Goal: Find contact information: Find contact information

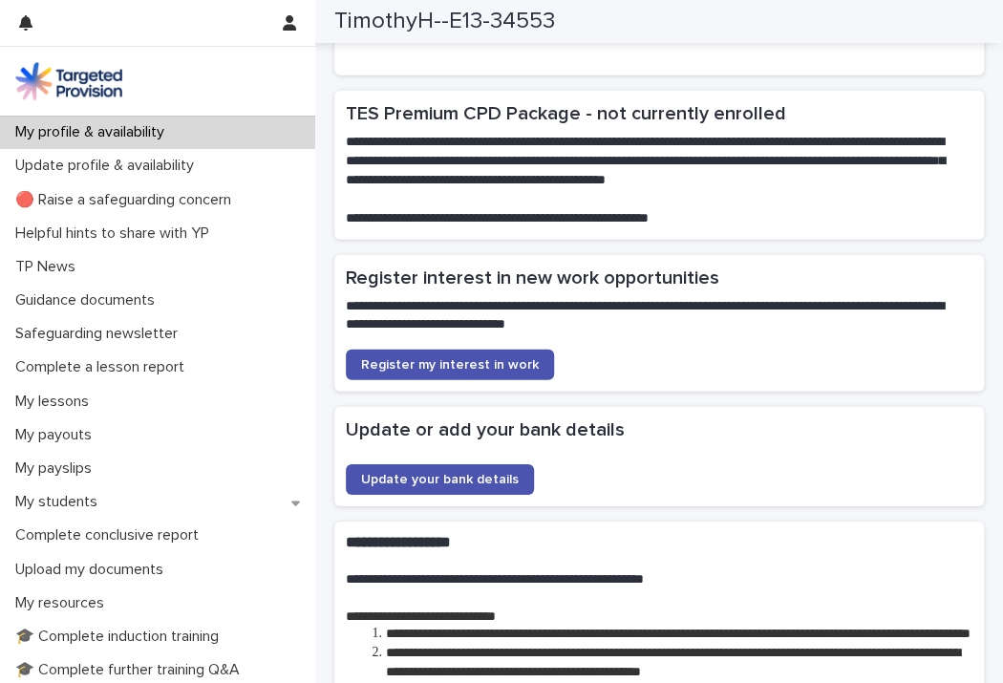
scroll to position [4309, 0]
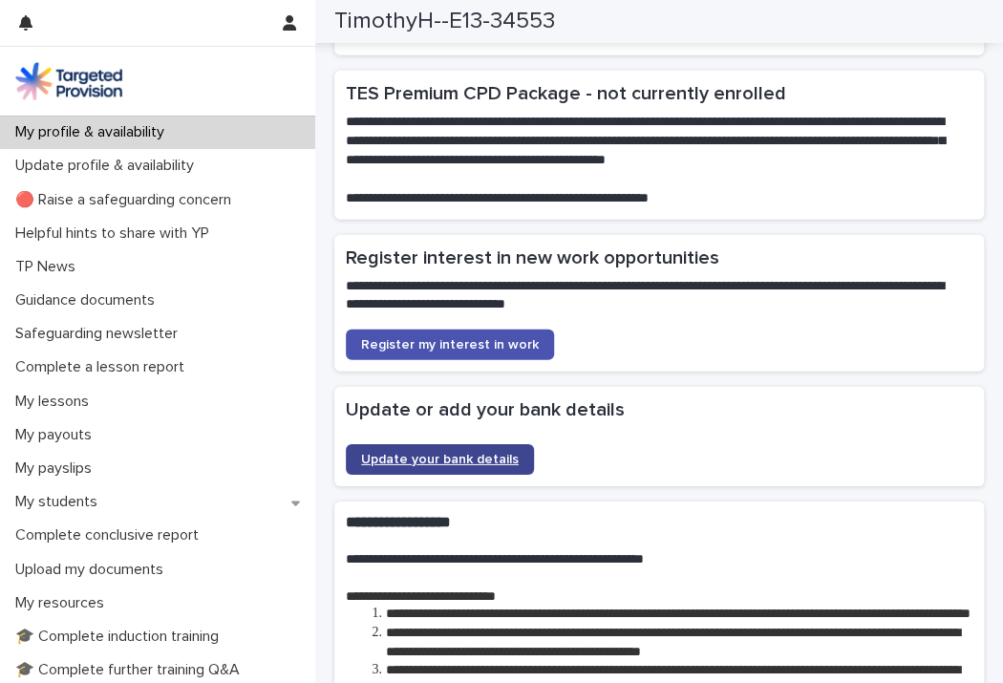
click at [447, 466] on span "Update your bank details" at bounding box center [440, 459] width 158 height 13
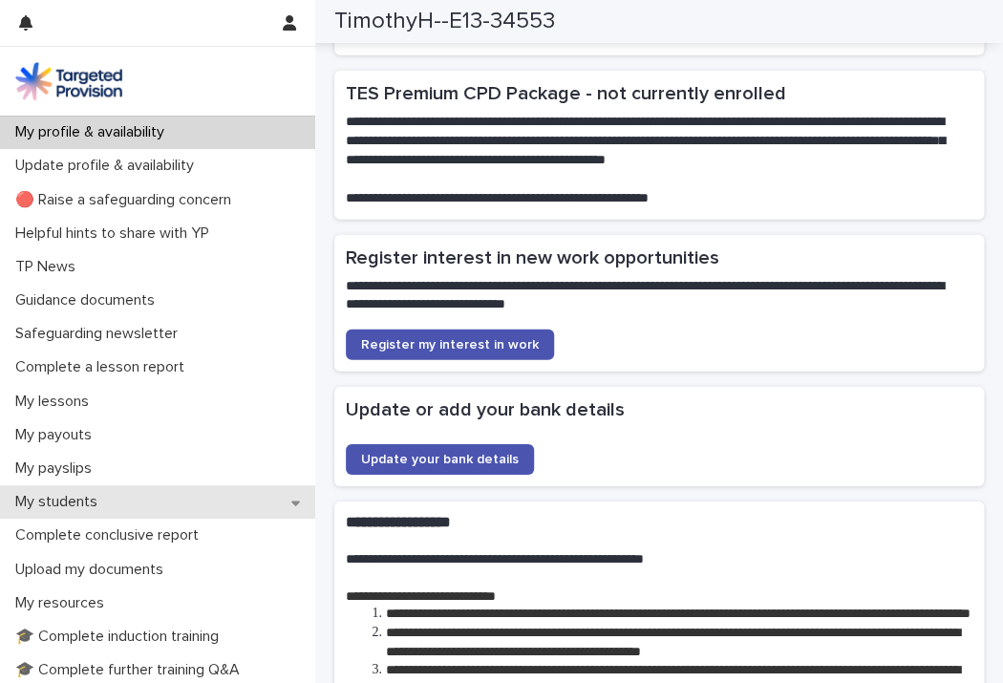
click at [91, 504] on p "My students" at bounding box center [60, 502] width 105 height 18
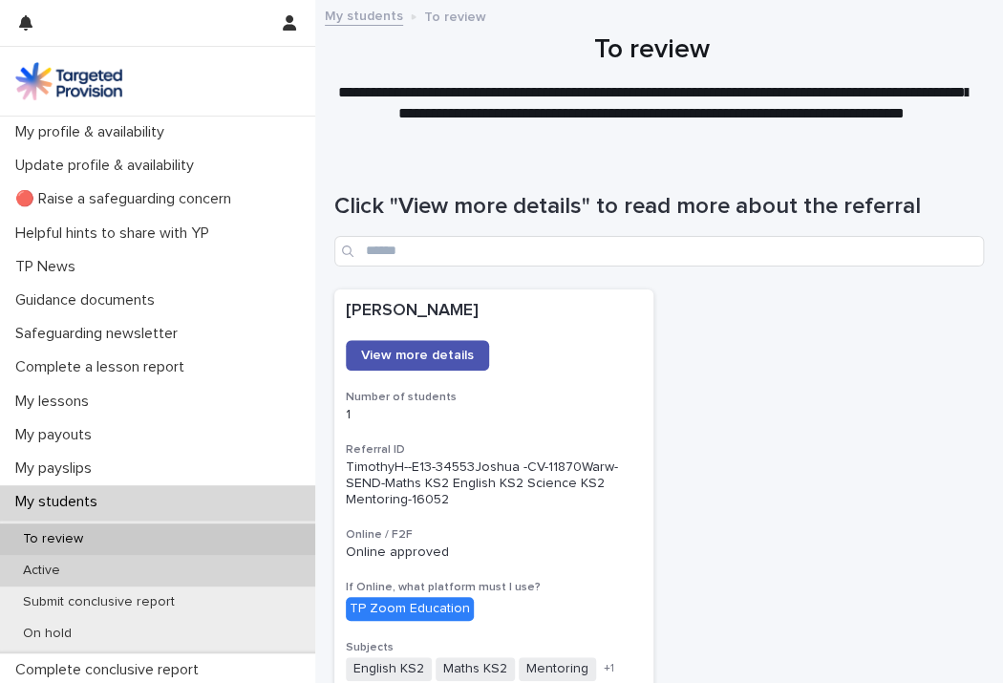
click at [79, 569] on div "Active" at bounding box center [157, 571] width 315 height 32
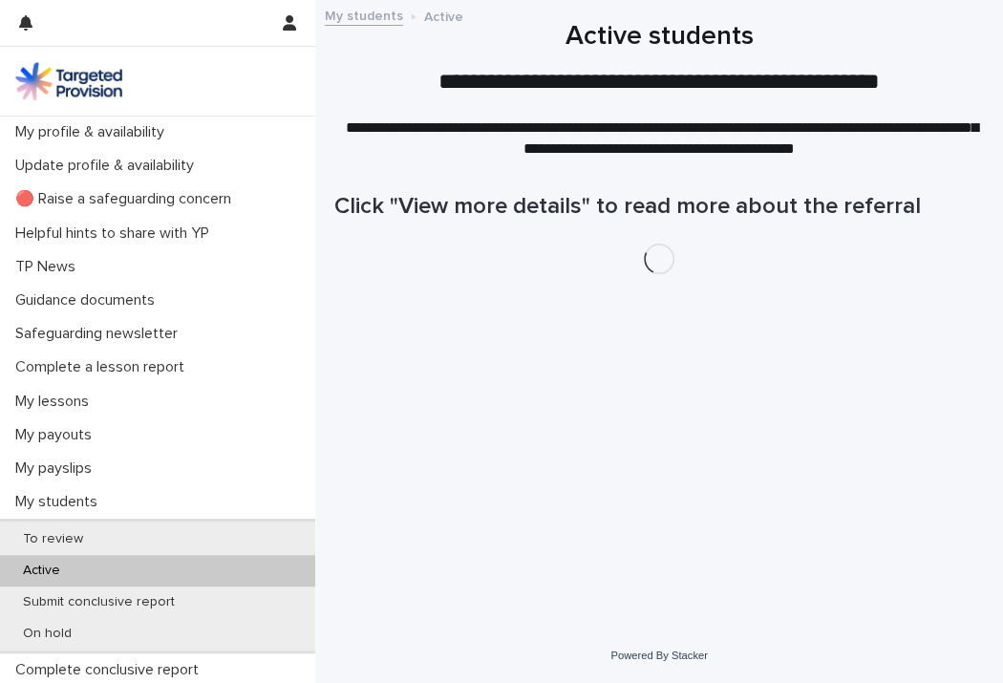
click at [79, 568] on div "Active" at bounding box center [157, 571] width 315 height 32
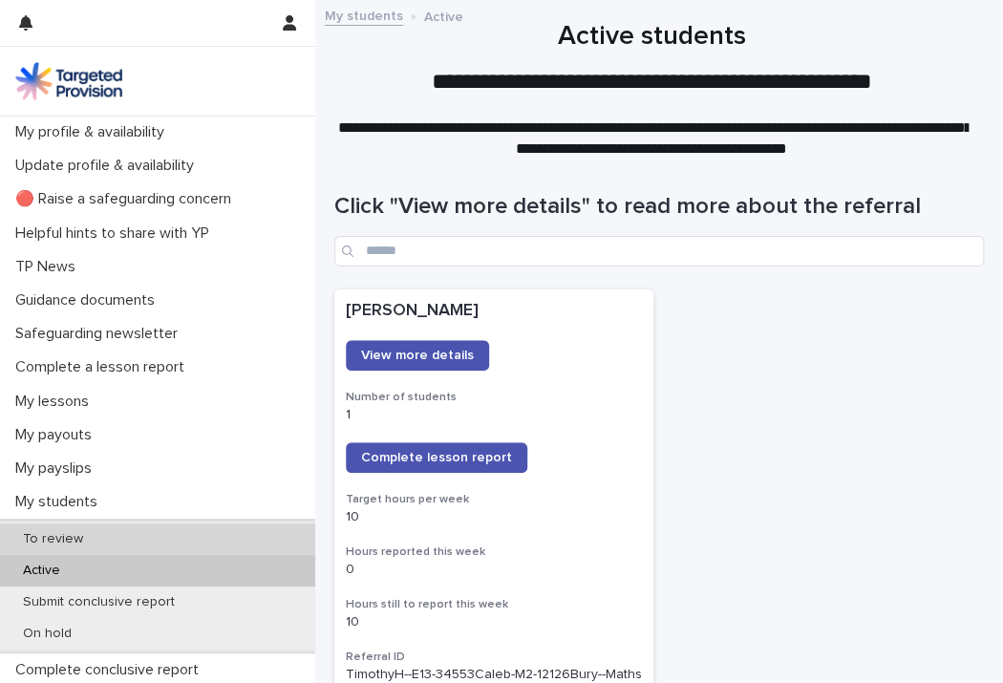
click at [73, 534] on p "To review" at bounding box center [53, 539] width 91 height 16
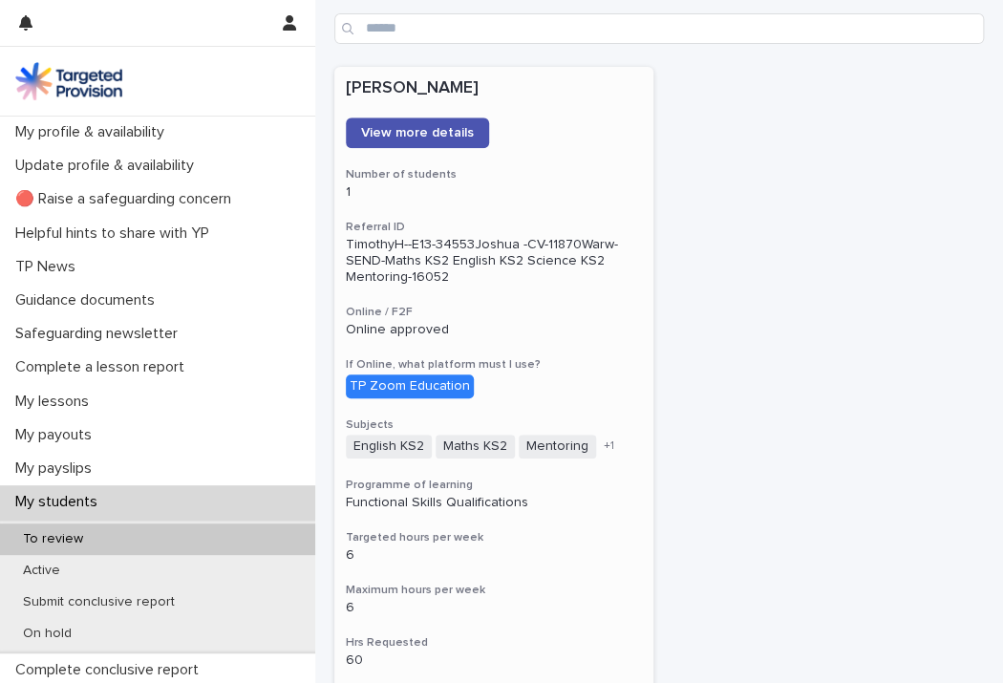
scroll to position [229, 0]
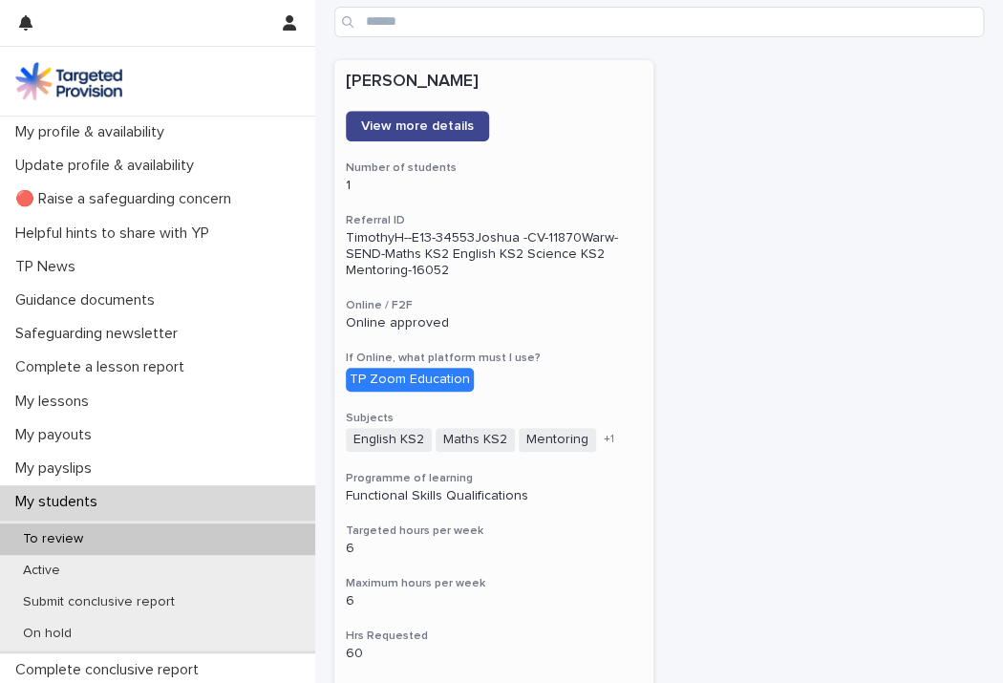
click at [451, 119] on span "View more details" at bounding box center [417, 125] width 113 height 13
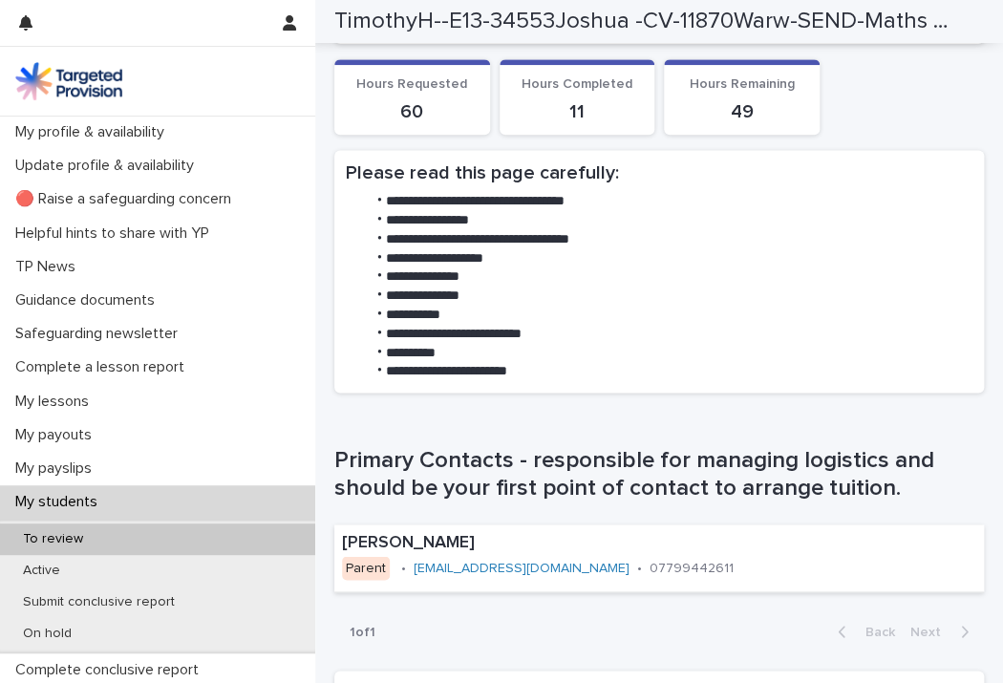
scroll to position [840, 0]
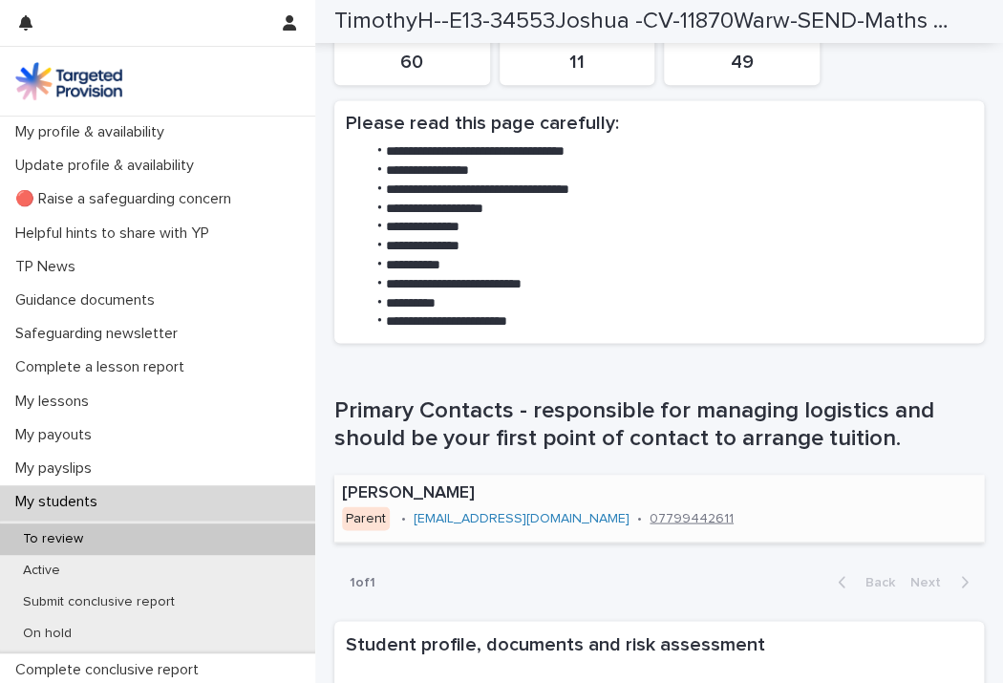
click at [649, 524] on link "07799442611" at bounding box center [691, 517] width 84 height 13
click at [780, 200] on li "**********" at bounding box center [661, 189] width 591 height 19
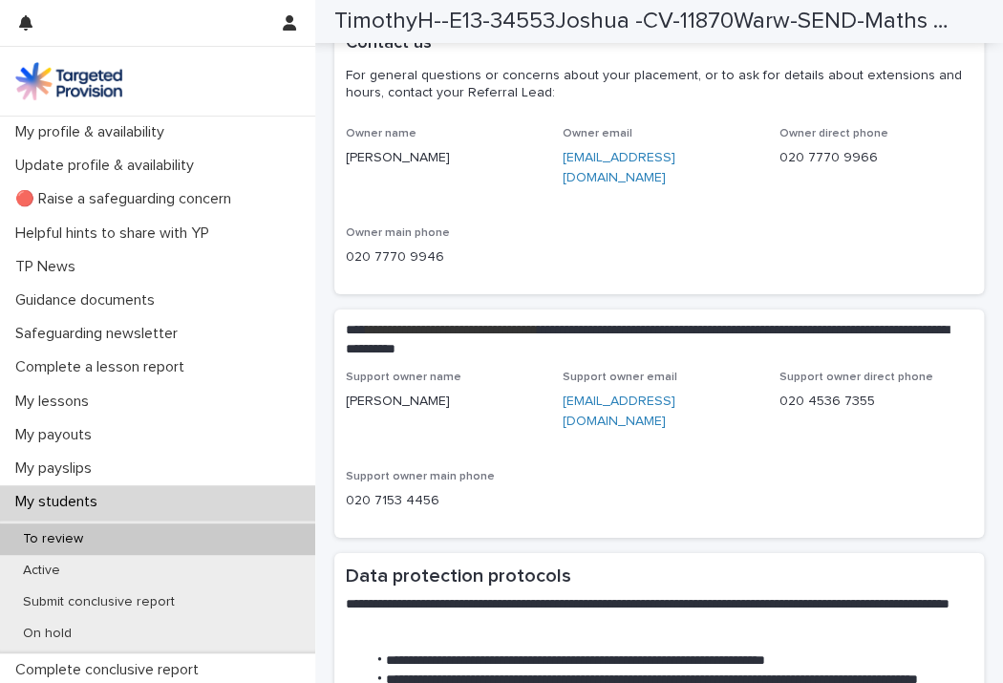
scroll to position [4443, 0]
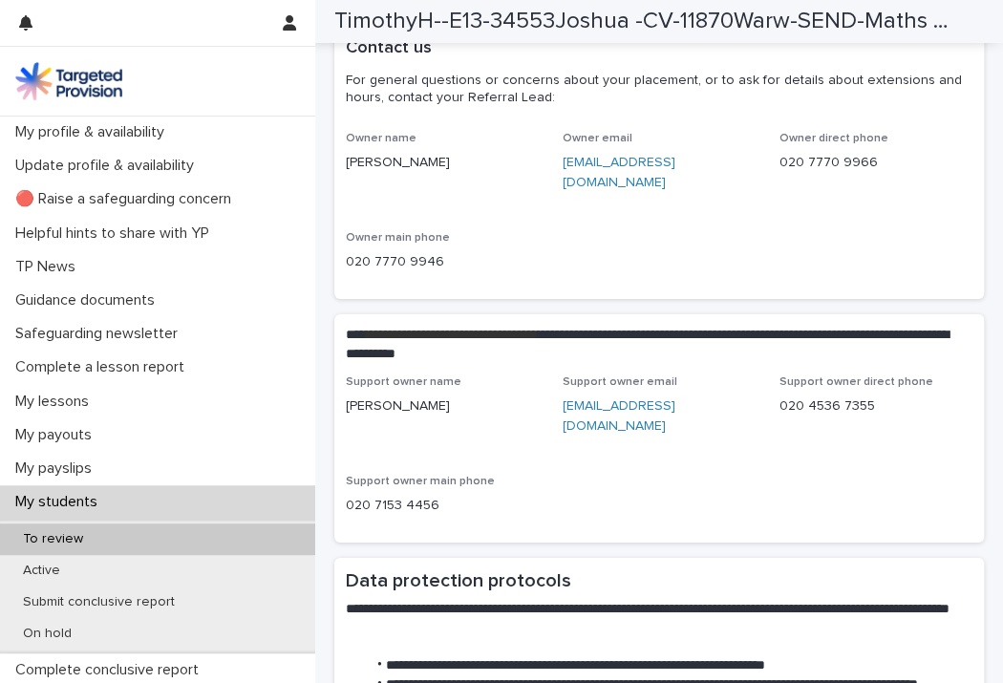
click at [669, 169] on link "[EMAIL_ADDRESS][DOMAIN_NAME]" at bounding box center [618, 172] width 113 height 33
